Goal: Communication & Community: Participate in discussion

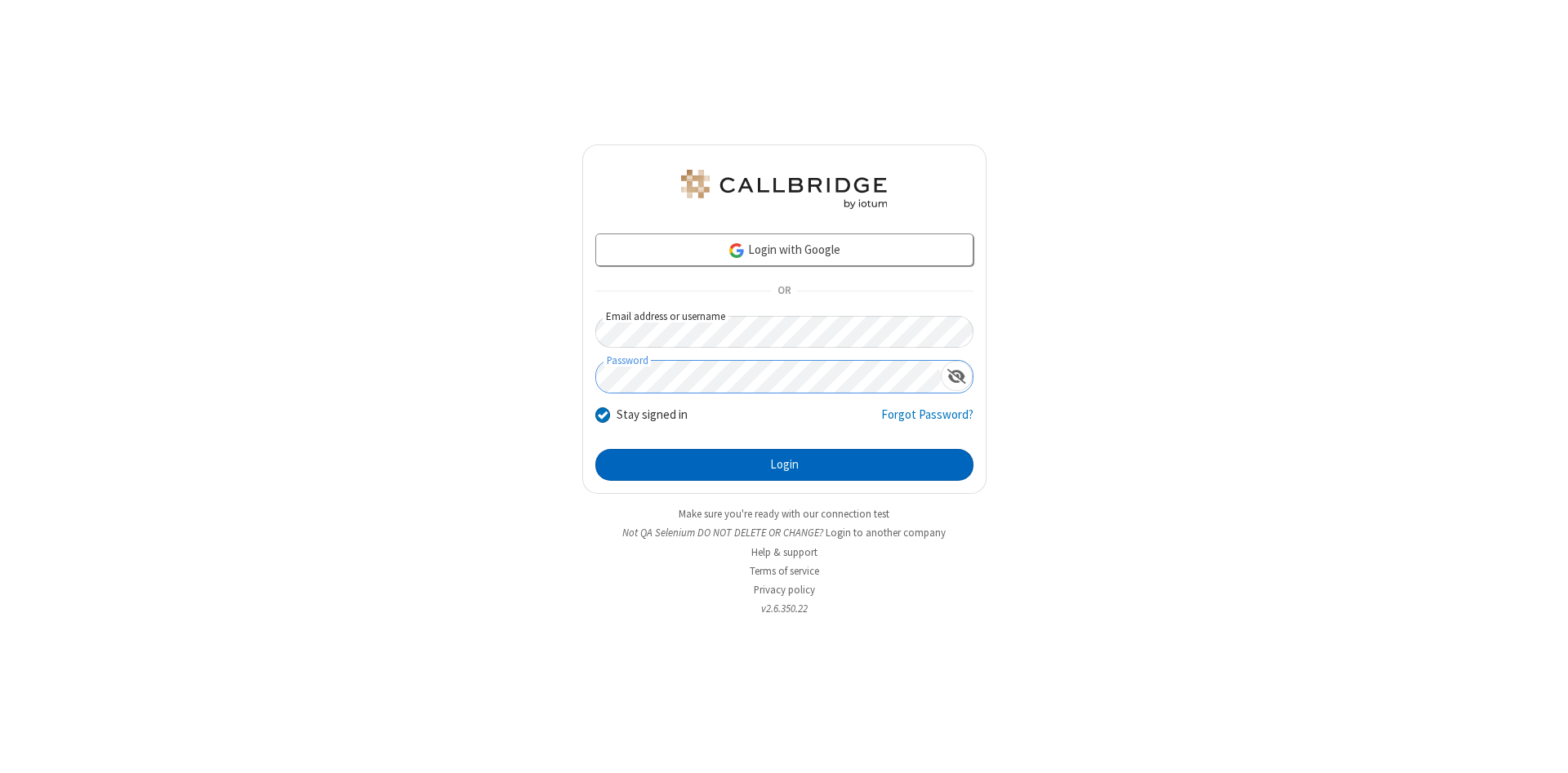
click at [784, 466] on button "Login" at bounding box center [784, 466] width 378 height 33
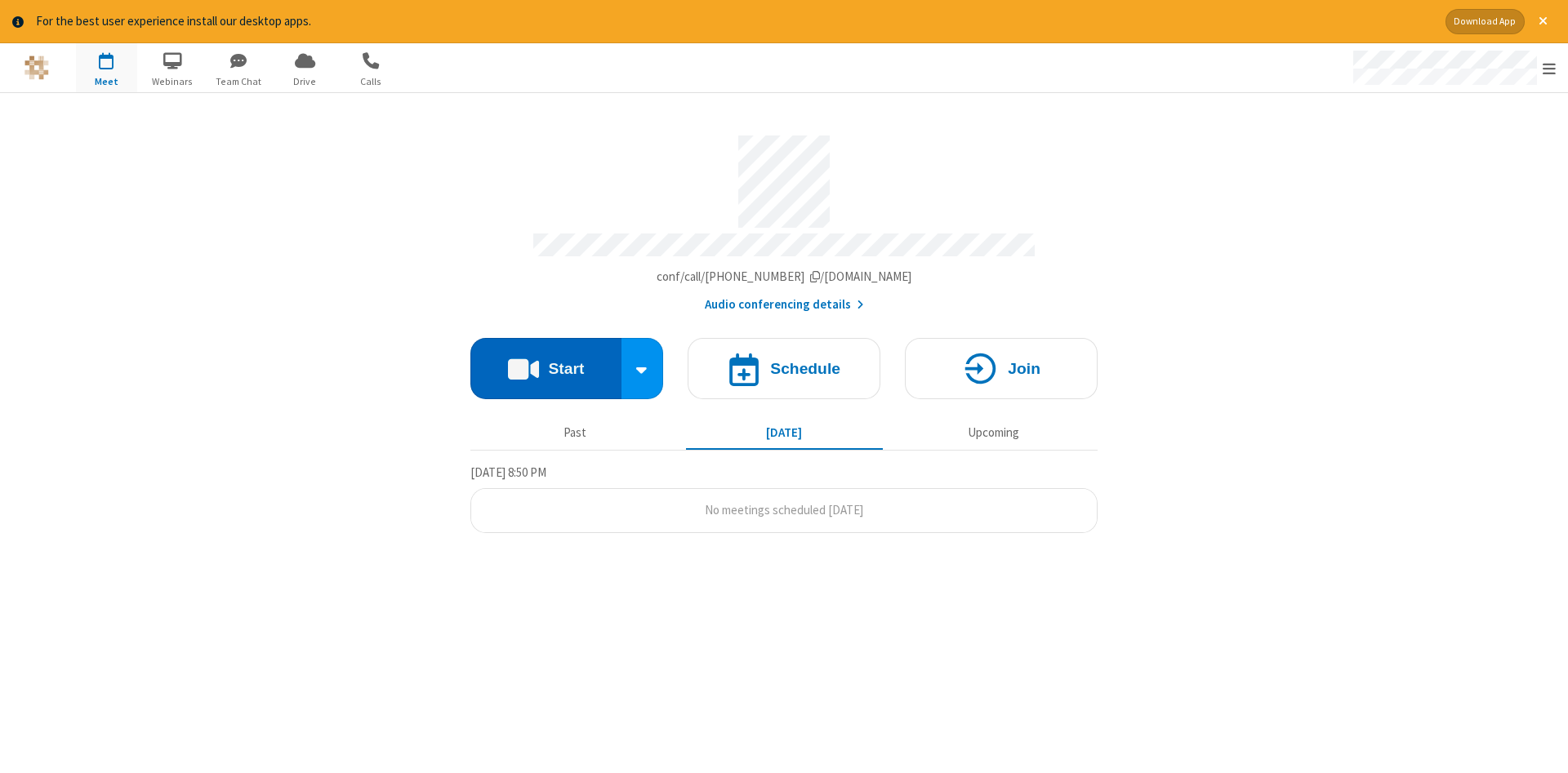
click at [546, 363] on button "Start" at bounding box center [546, 369] width 151 height 61
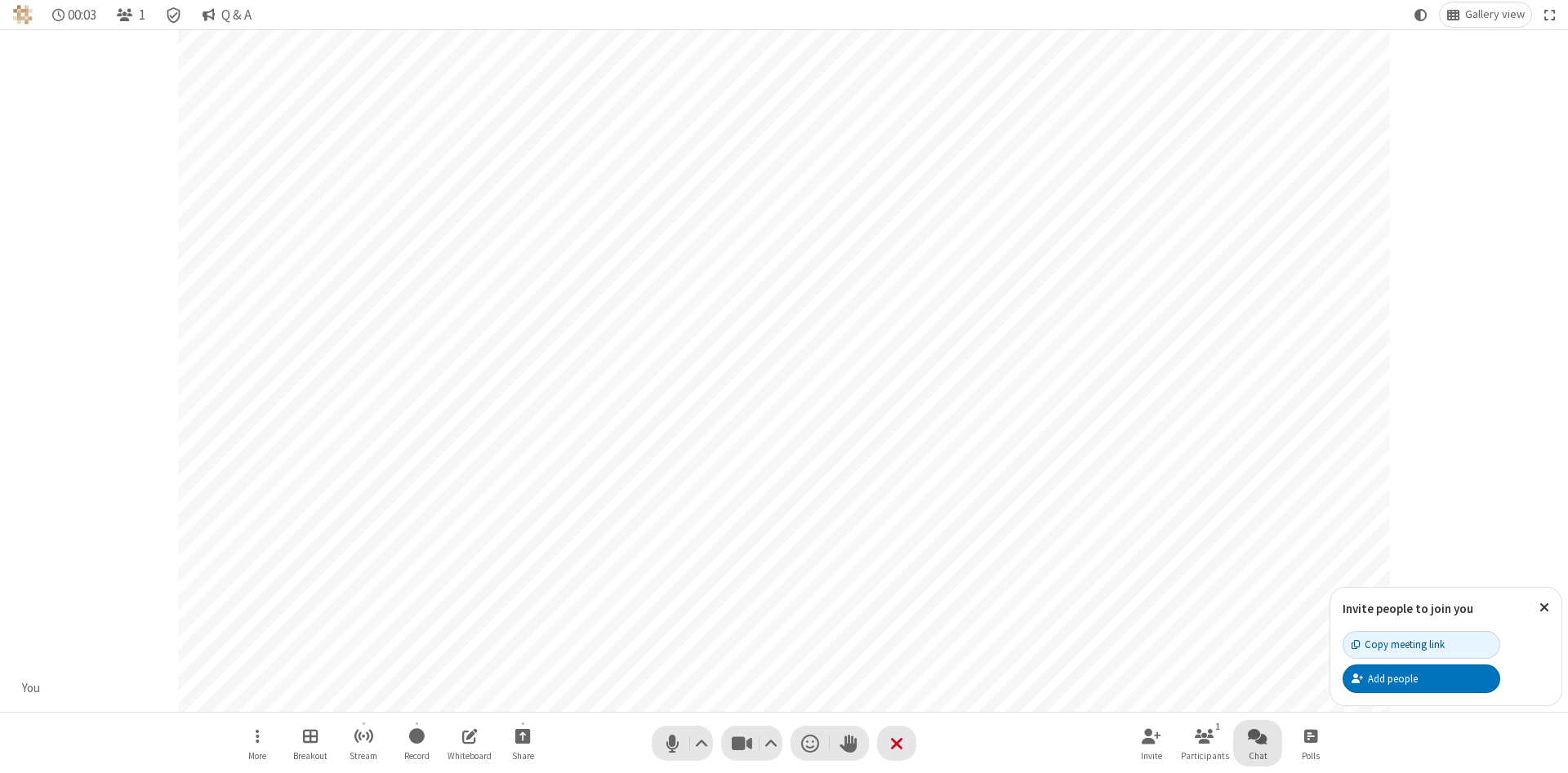
click at [1258, 735] on span "Open chat" at bounding box center [1258, 735] width 19 height 20
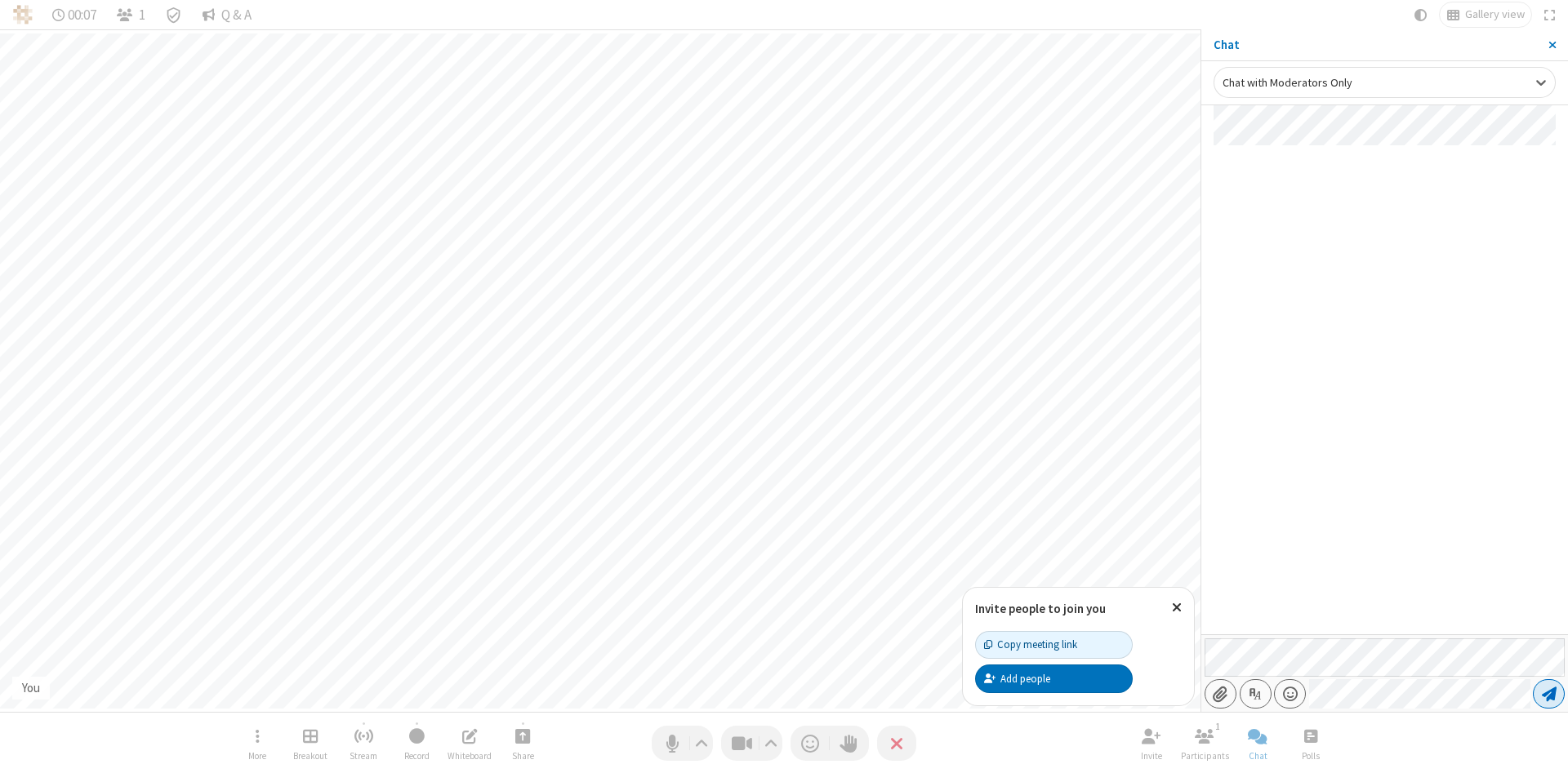
click at [1549, 694] on span "Send message" at bounding box center [1549, 693] width 15 height 17
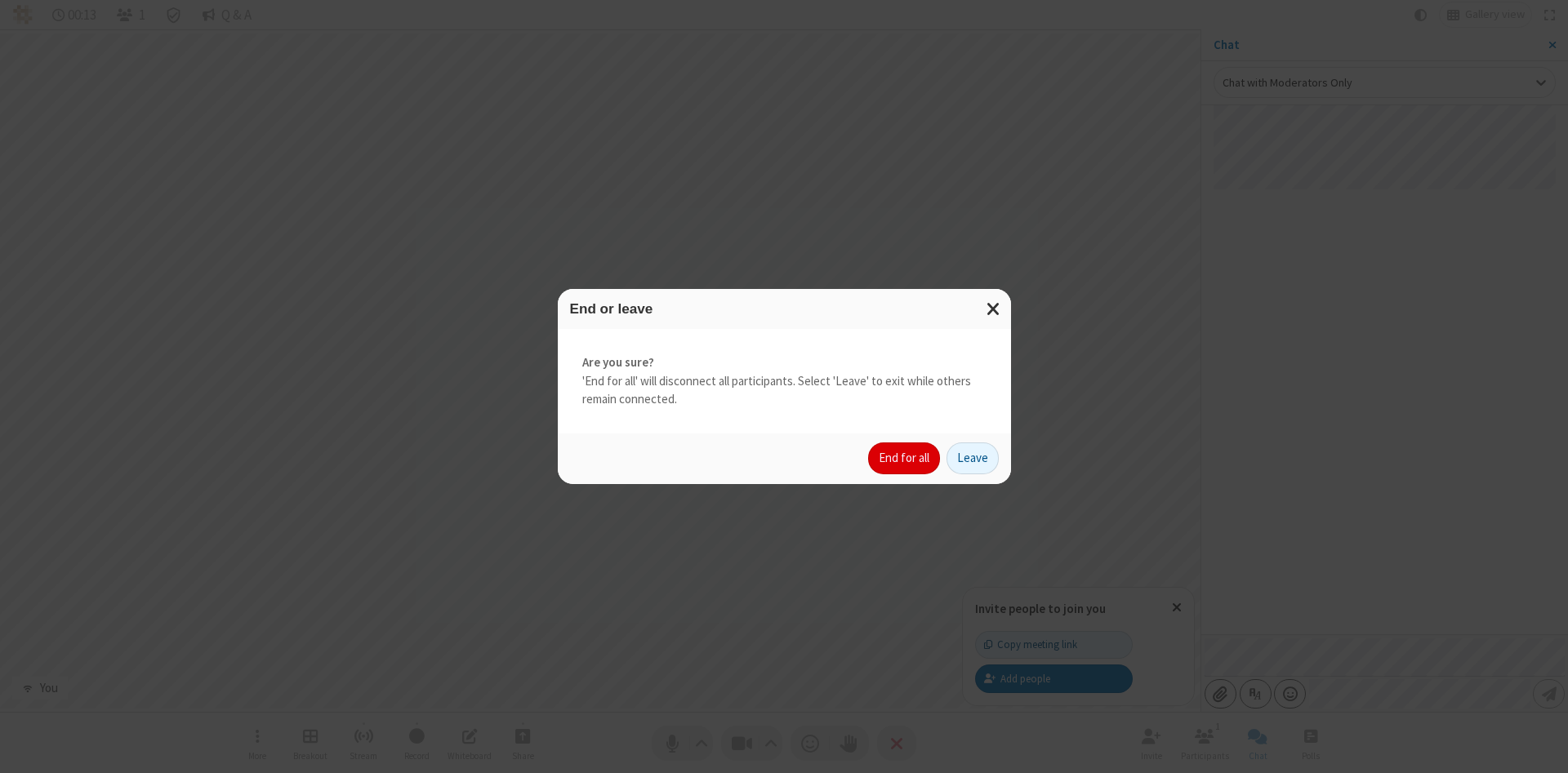
click at [905, 458] on button "End for all" at bounding box center [905, 459] width 72 height 33
